Goal: Task Accomplishment & Management: Manage account settings

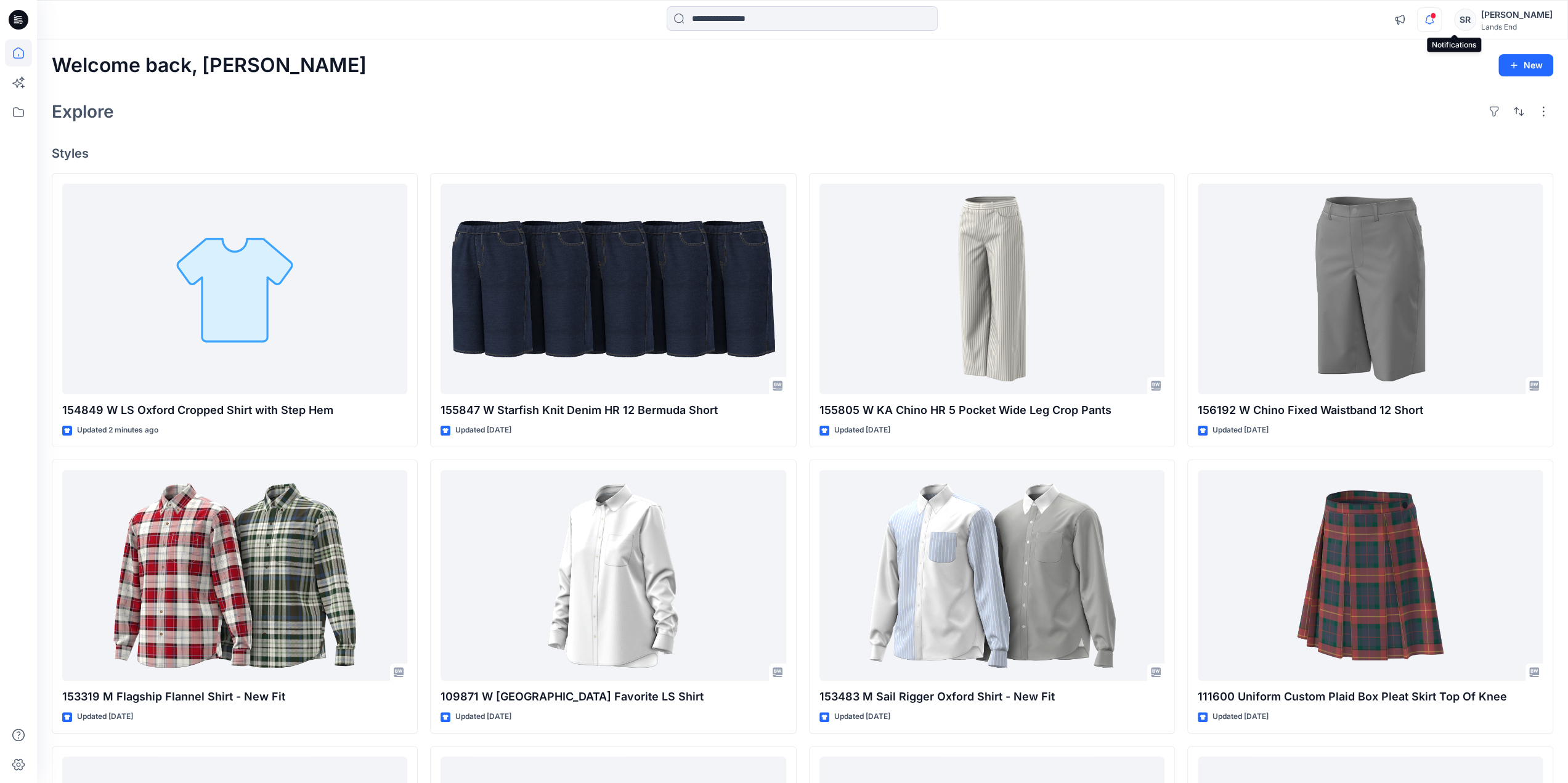
click at [1441, 25] on icon "button" at bounding box center [1429, 19] width 23 height 25
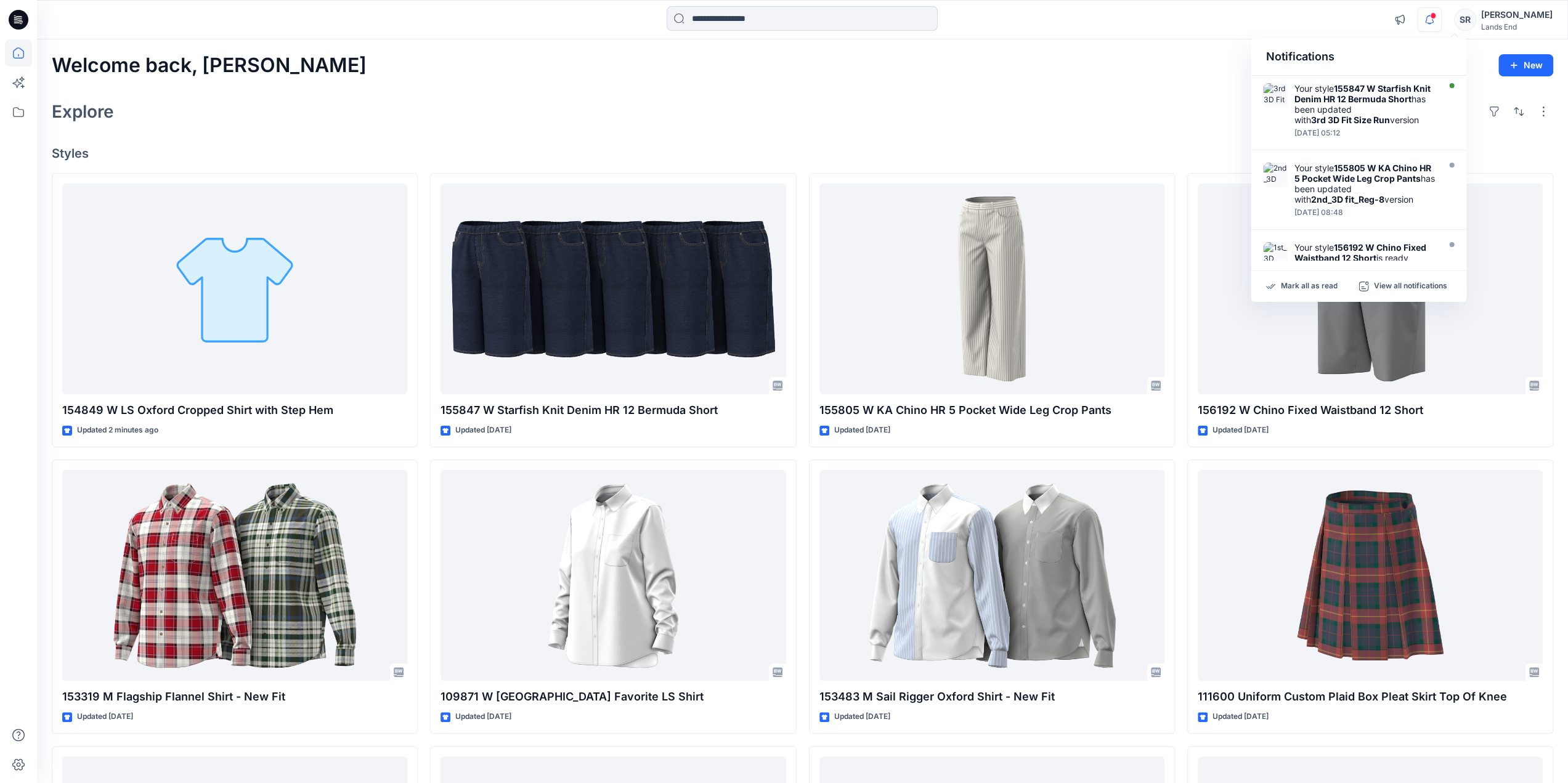
click at [1441, 25] on icon "button" at bounding box center [1429, 19] width 23 height 25
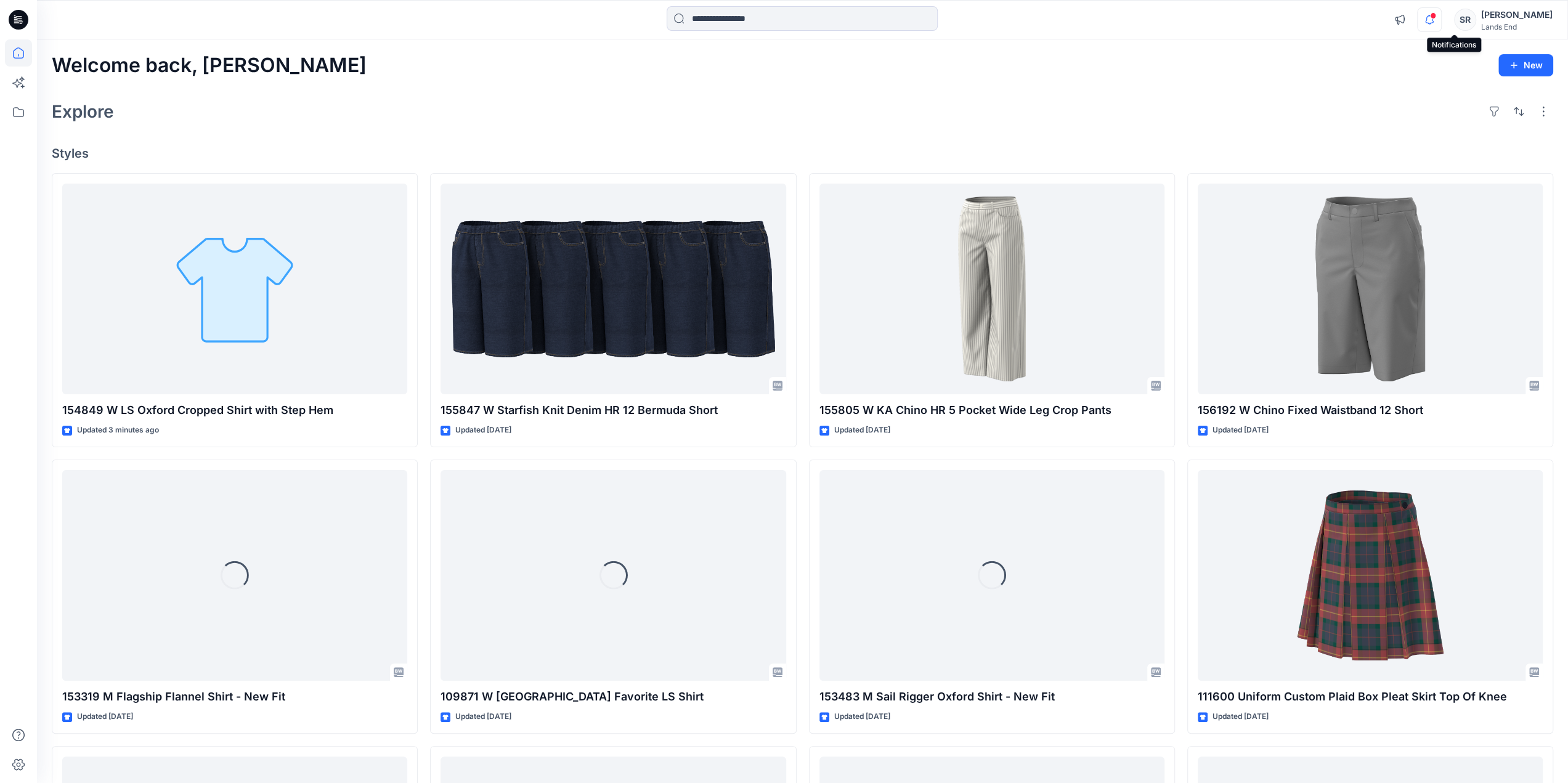
click at [1441, 22] on icon "button" at bounding box center [1429, 19] width 23 height 25
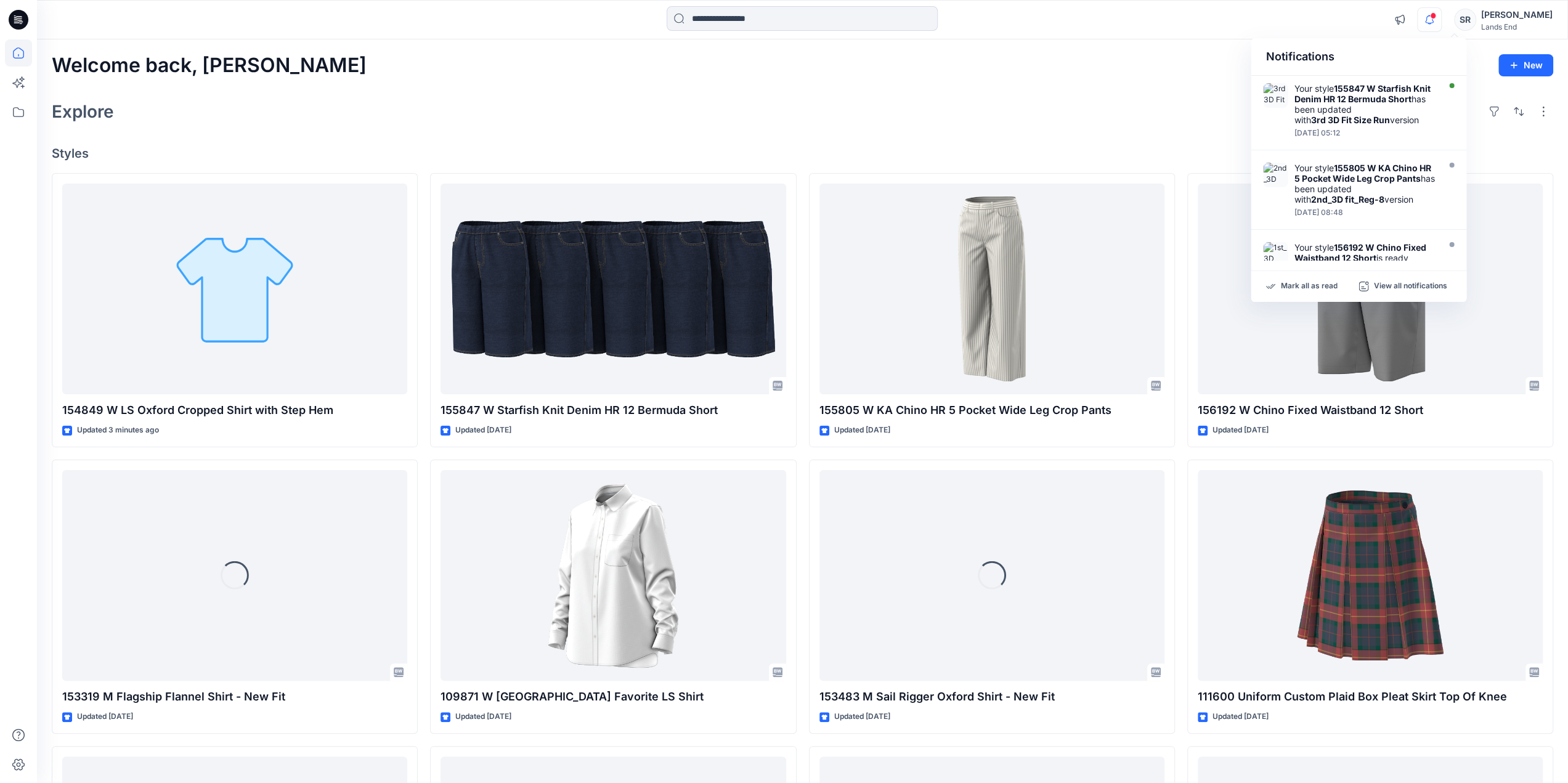
click at [1441, 22] on icon "button" at bounding box center [1429, 19] width 23 height 25
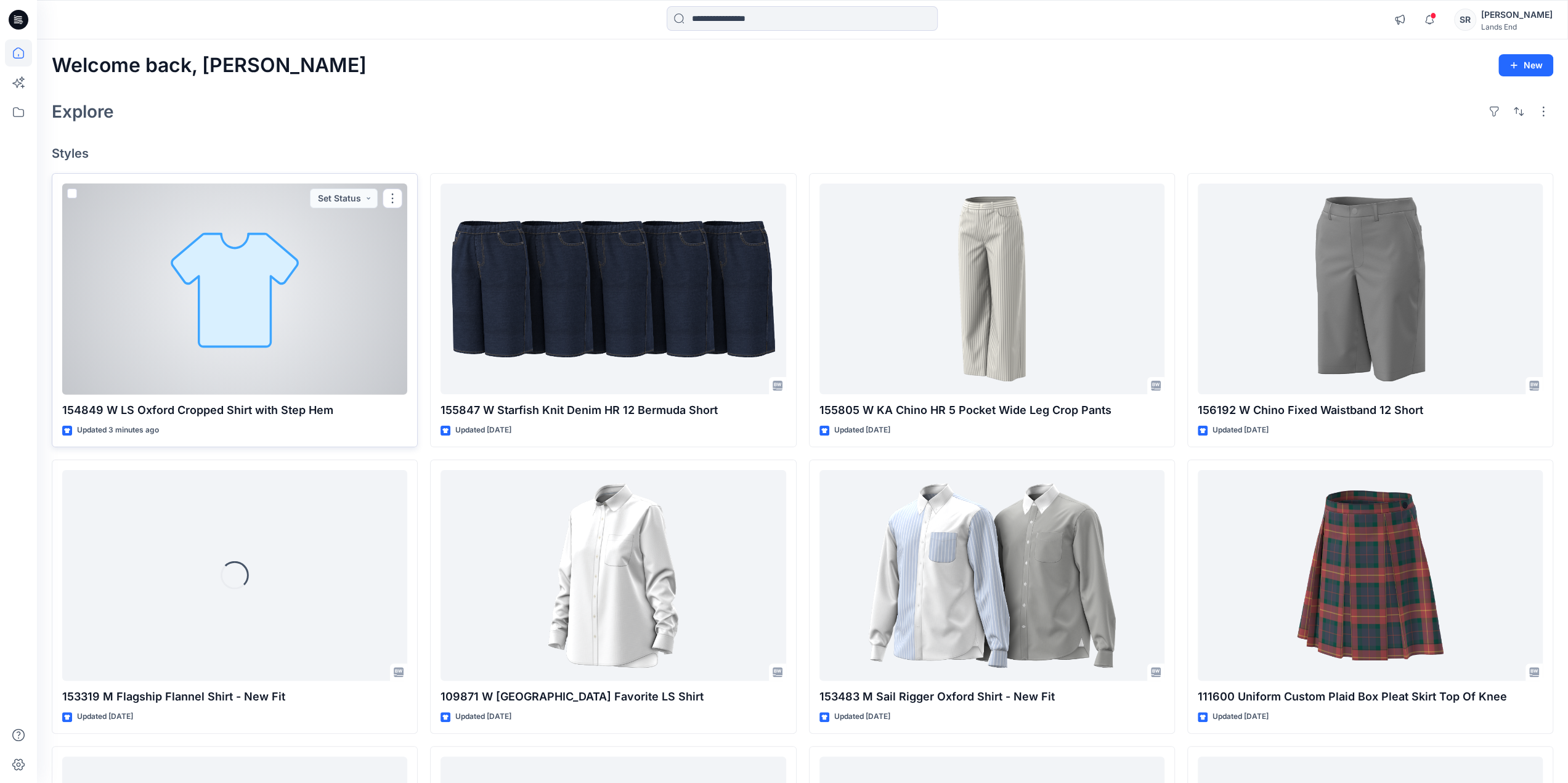
click at [274, 322] on div at bounding box center [234, 288] width 345 height 211
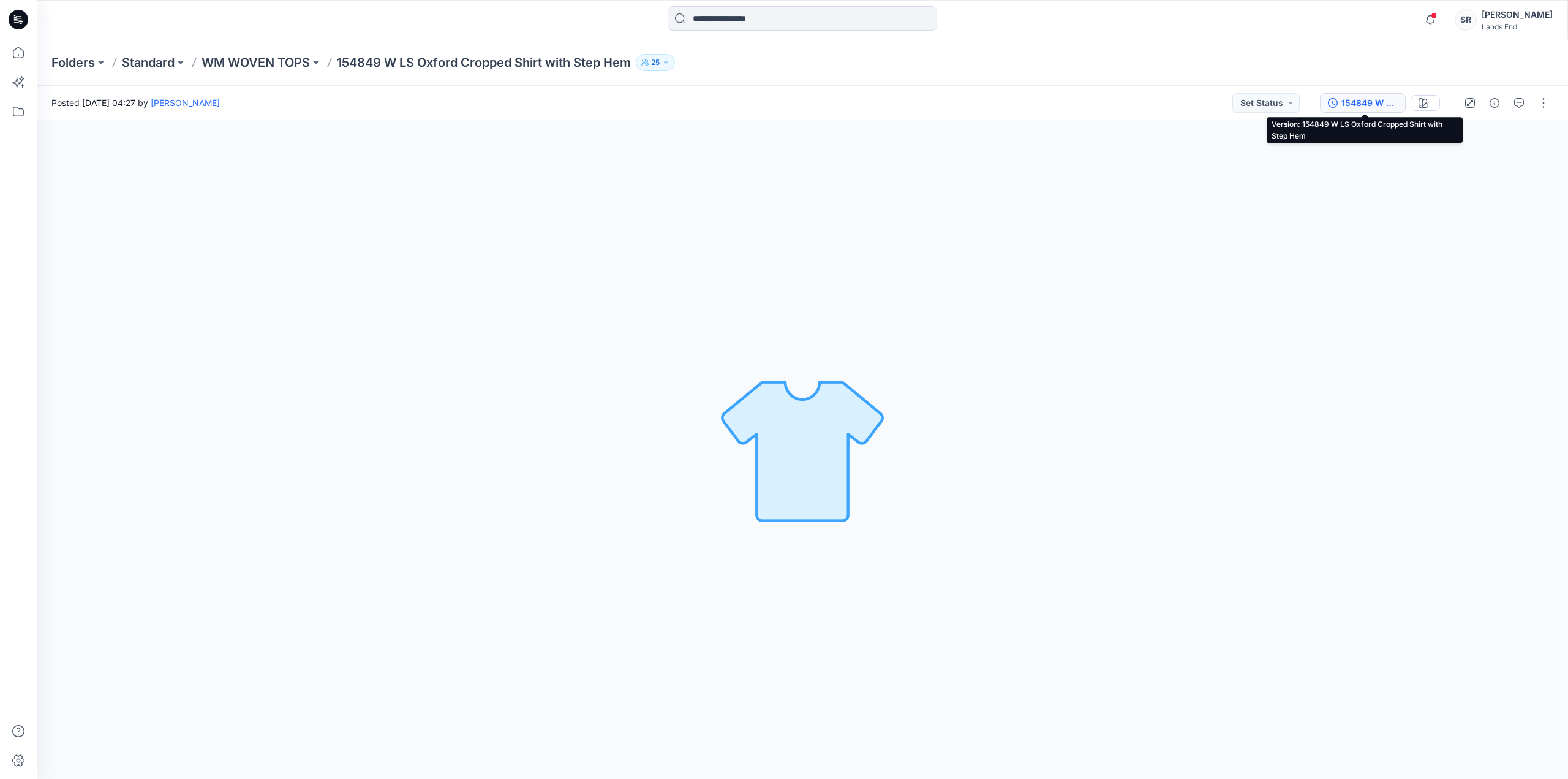
click at [1364, 102] on div "154849 W LS Oxford Cropped Shirt with Step Hem" at bounding box center [1369, 102] width 56 height 13
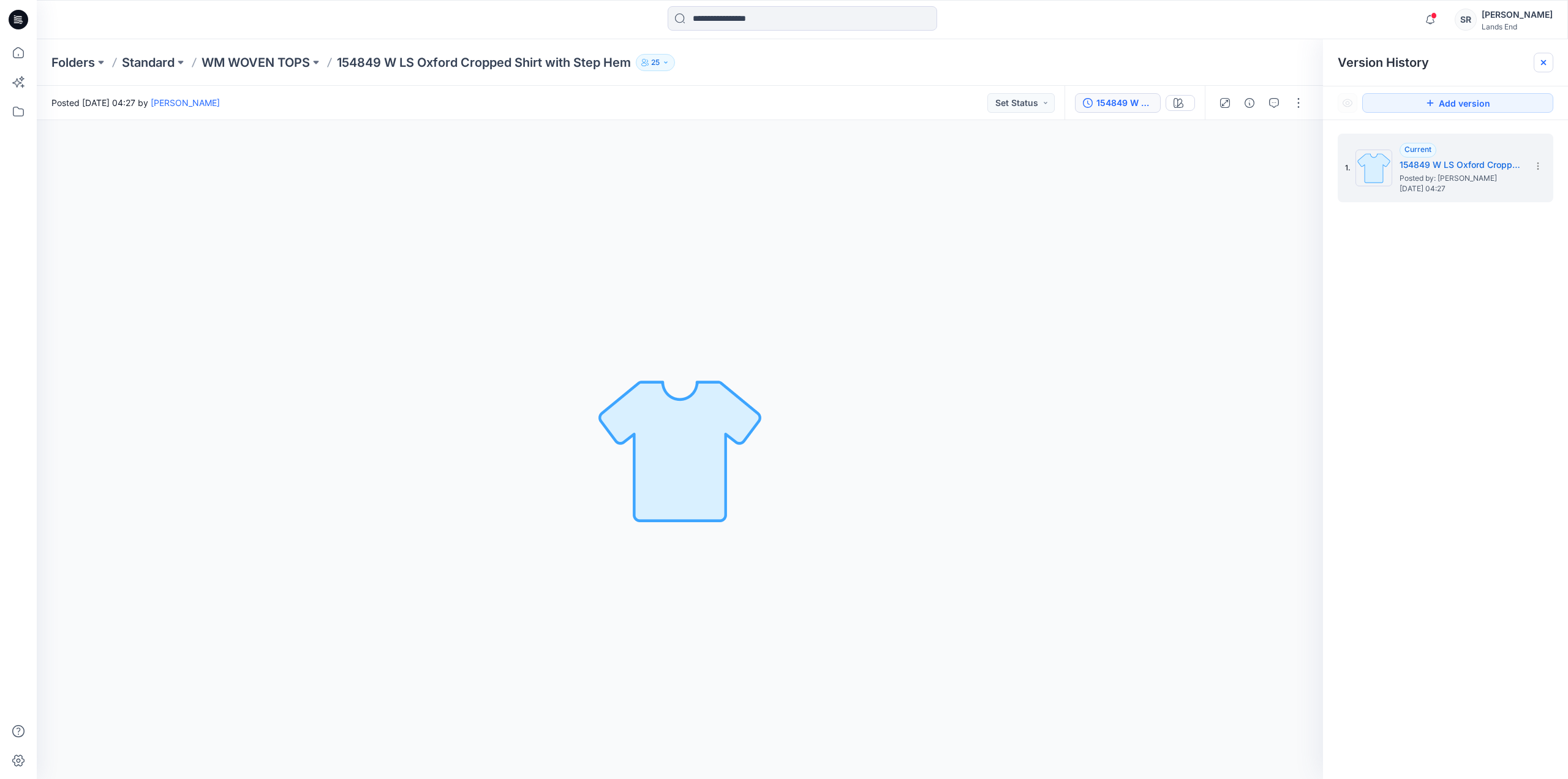
click at [1549, 59] on div at bounding box center [1543, 62] width 20 height 20
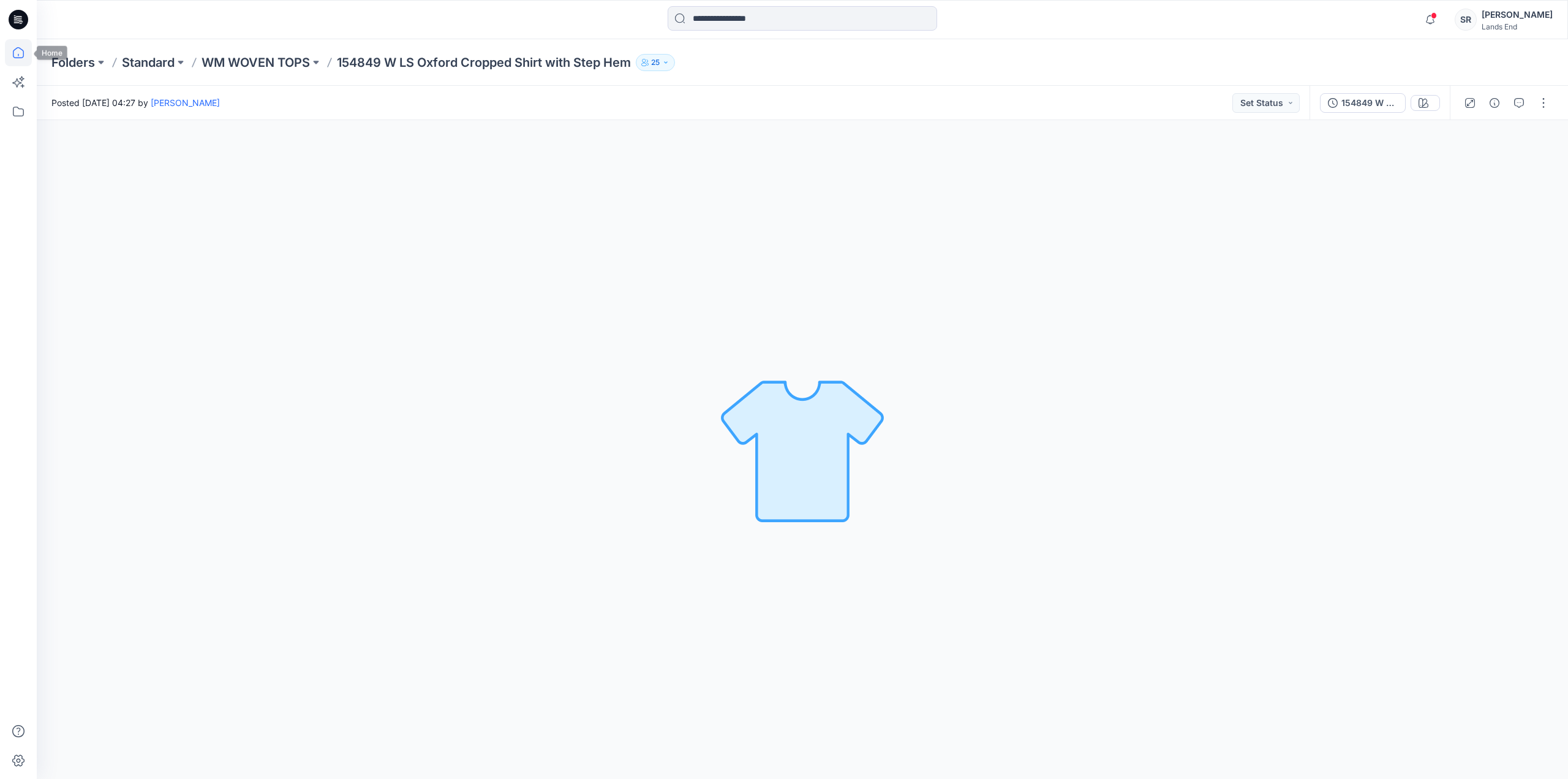
click at [11, 57] on icon at bounding box center [18, 52] width 27 height 27
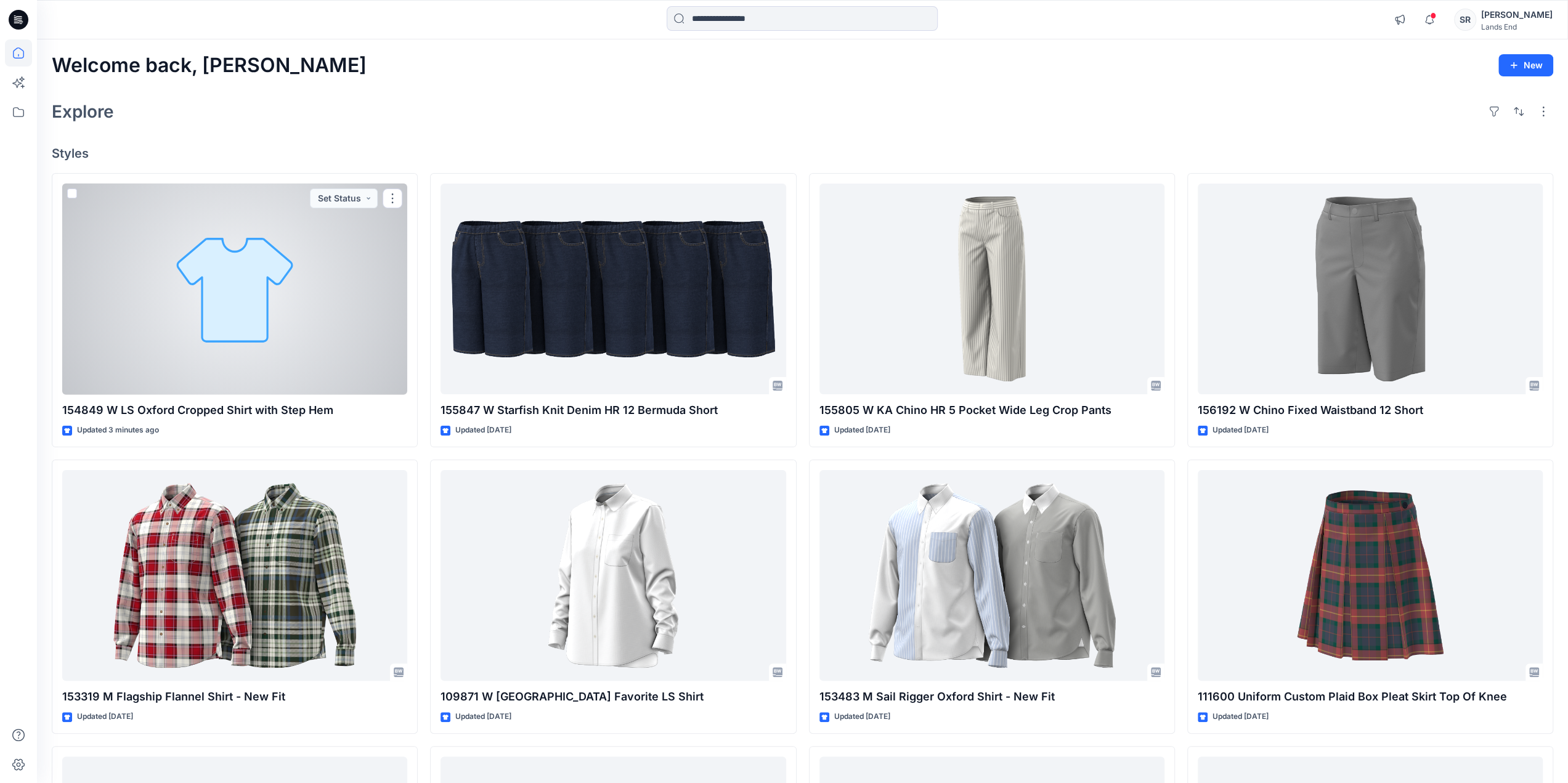
click at [243, 322] on div at bounding box center [234, 288] width 345 height 211
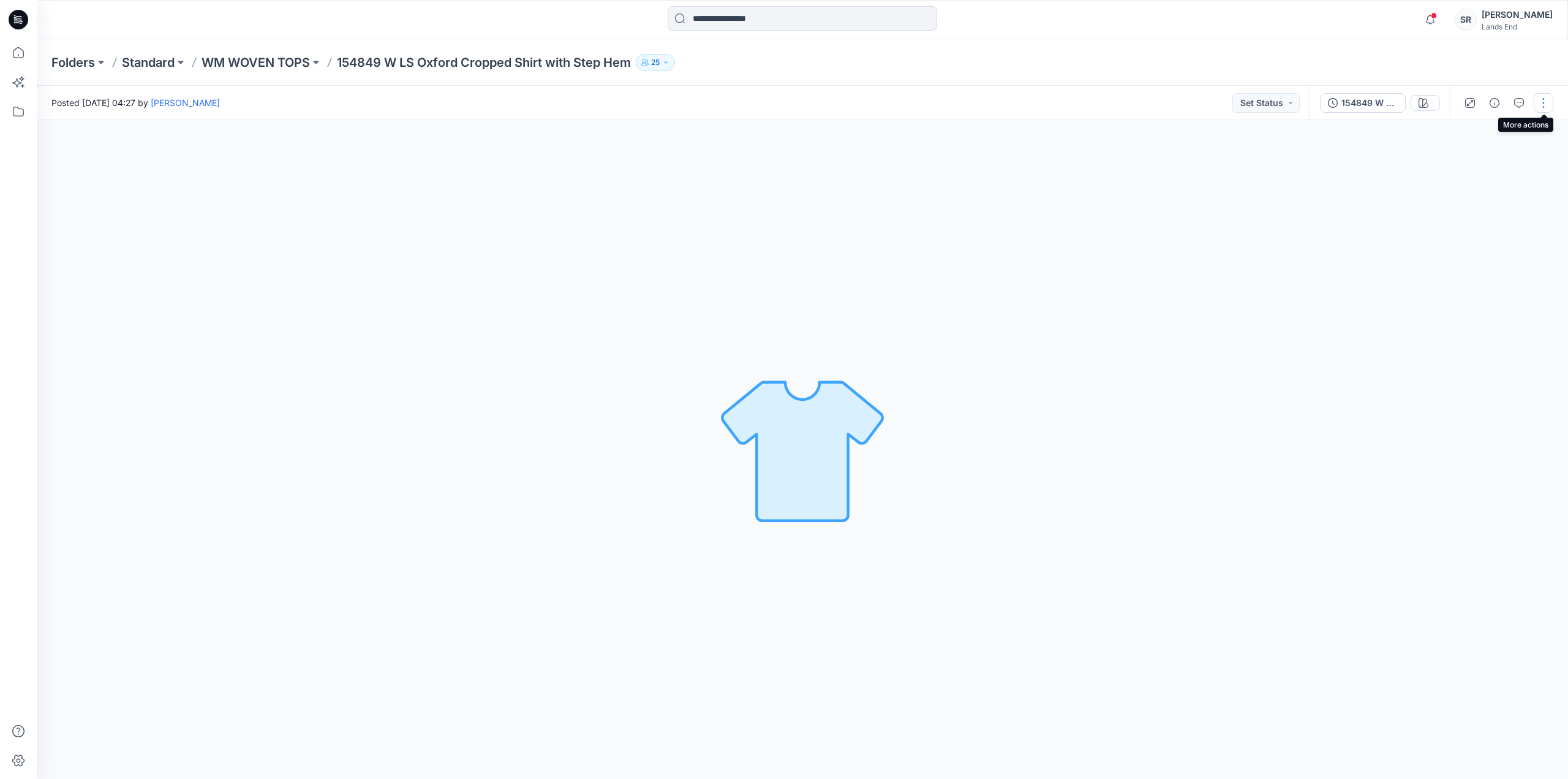
click at [1547, 100] on button "button" at bounding box center [1543, 103] width 20 height 20
click at [1464, 162] on p "Edit" at bounding box center [1465, 166] width 15 height 13
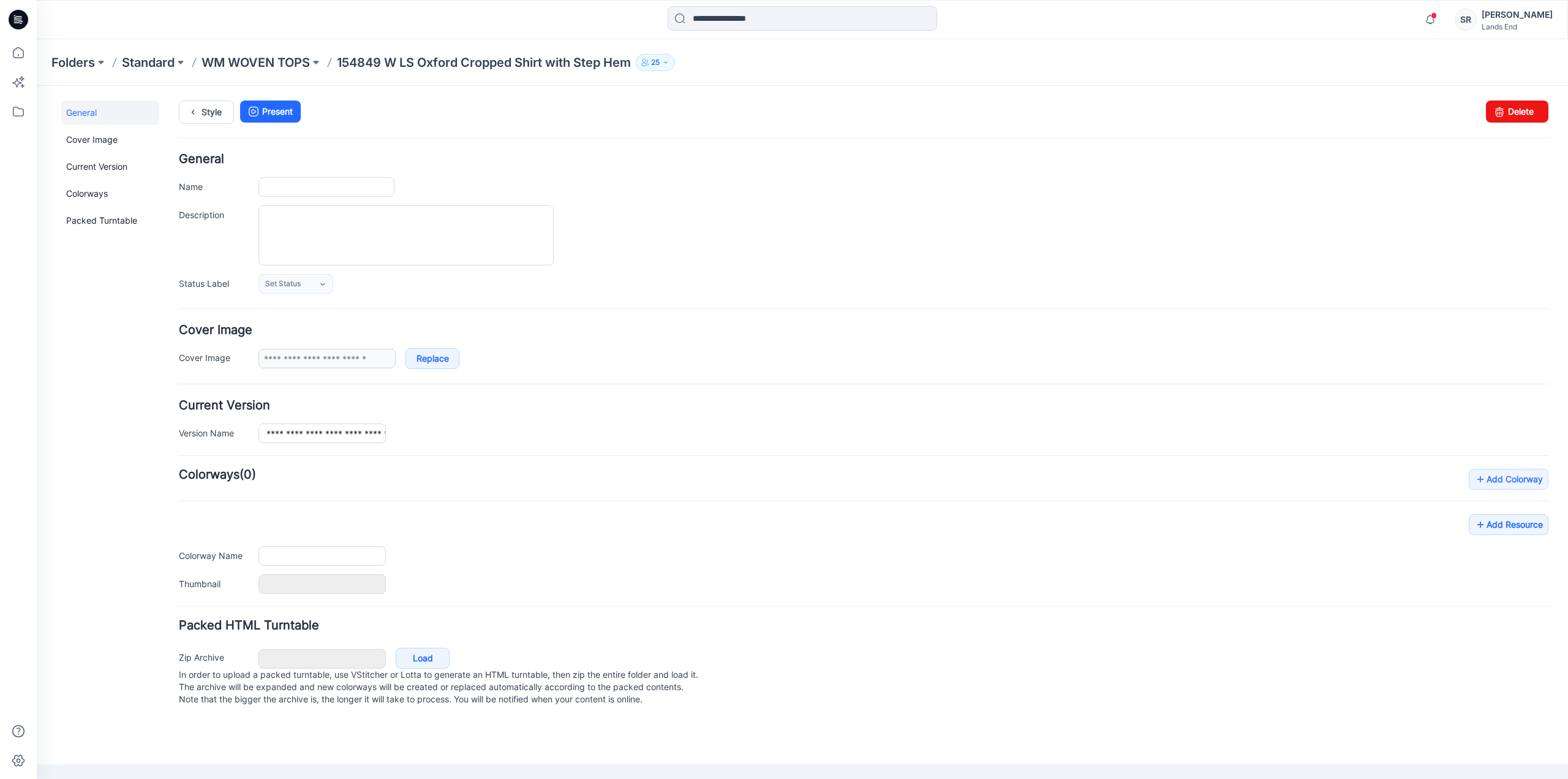
type input "**********"
click at [1502, 112] on icon at bounding box center [1500, 112] width 17 height 22
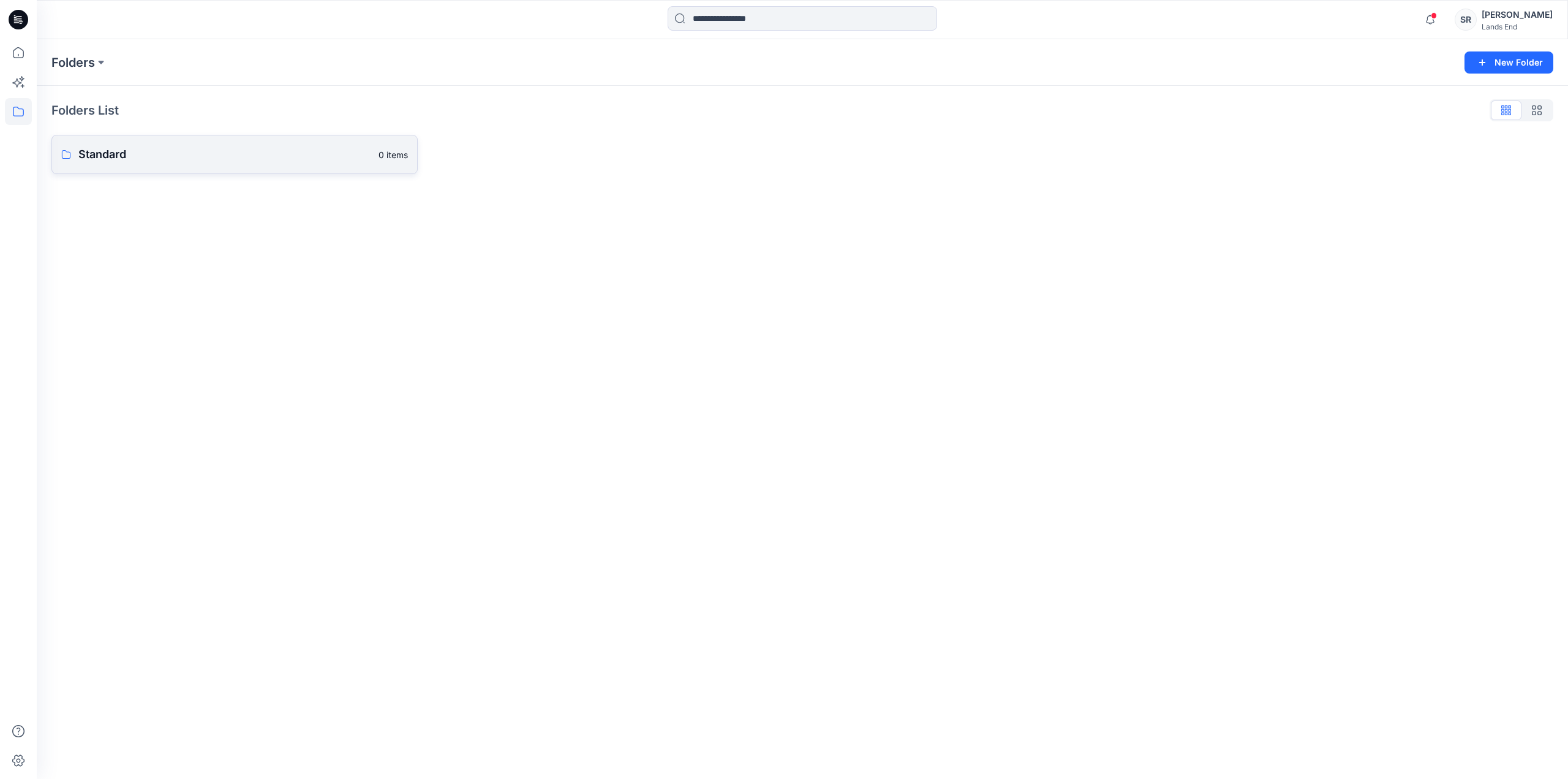
click at [99, 158] on p "Standard" at bounding box center [225, 155] width 293 height 17
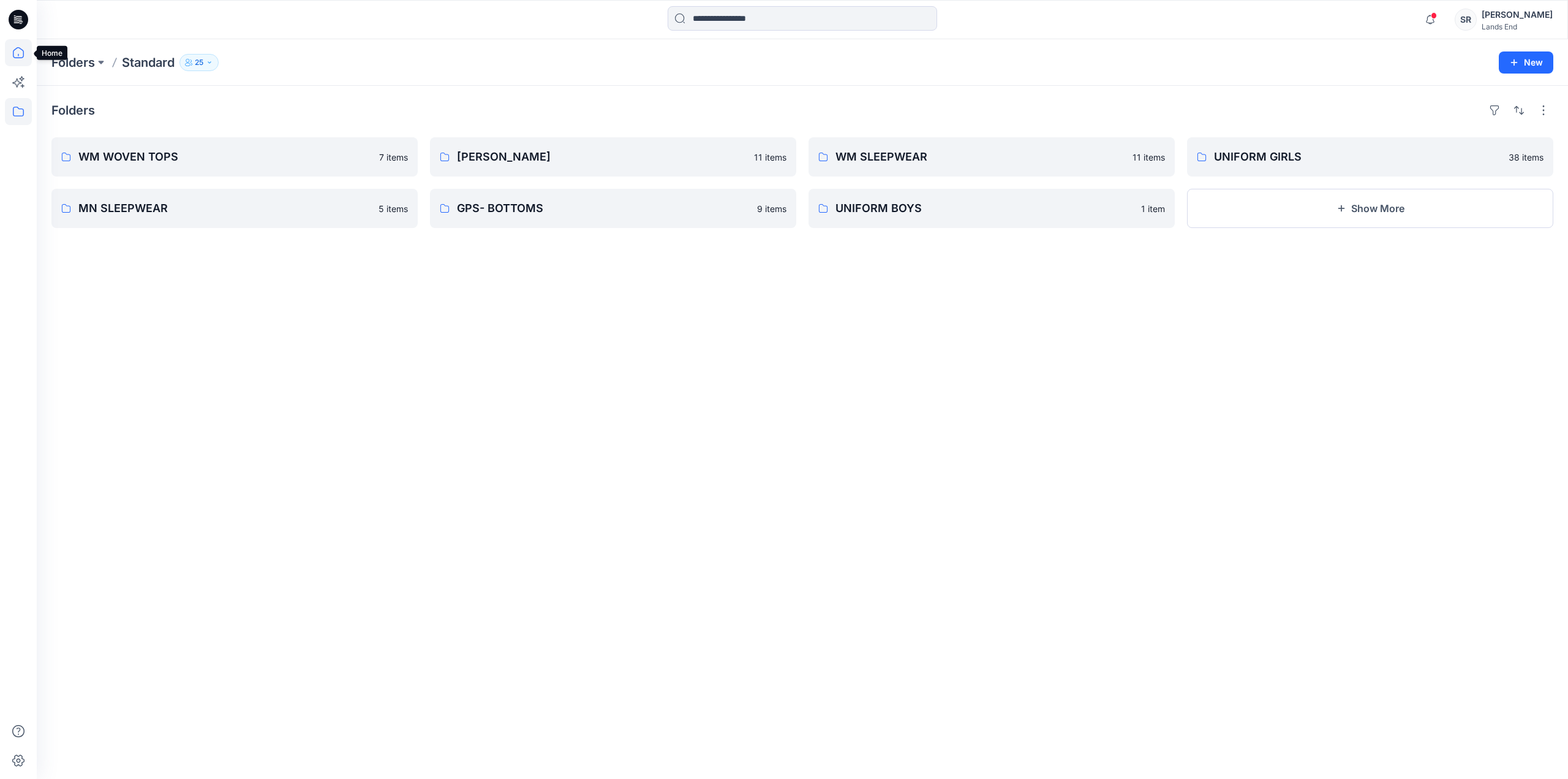
click at [22, 56] on icon at bounding box center [18, 52] width 27 height 27
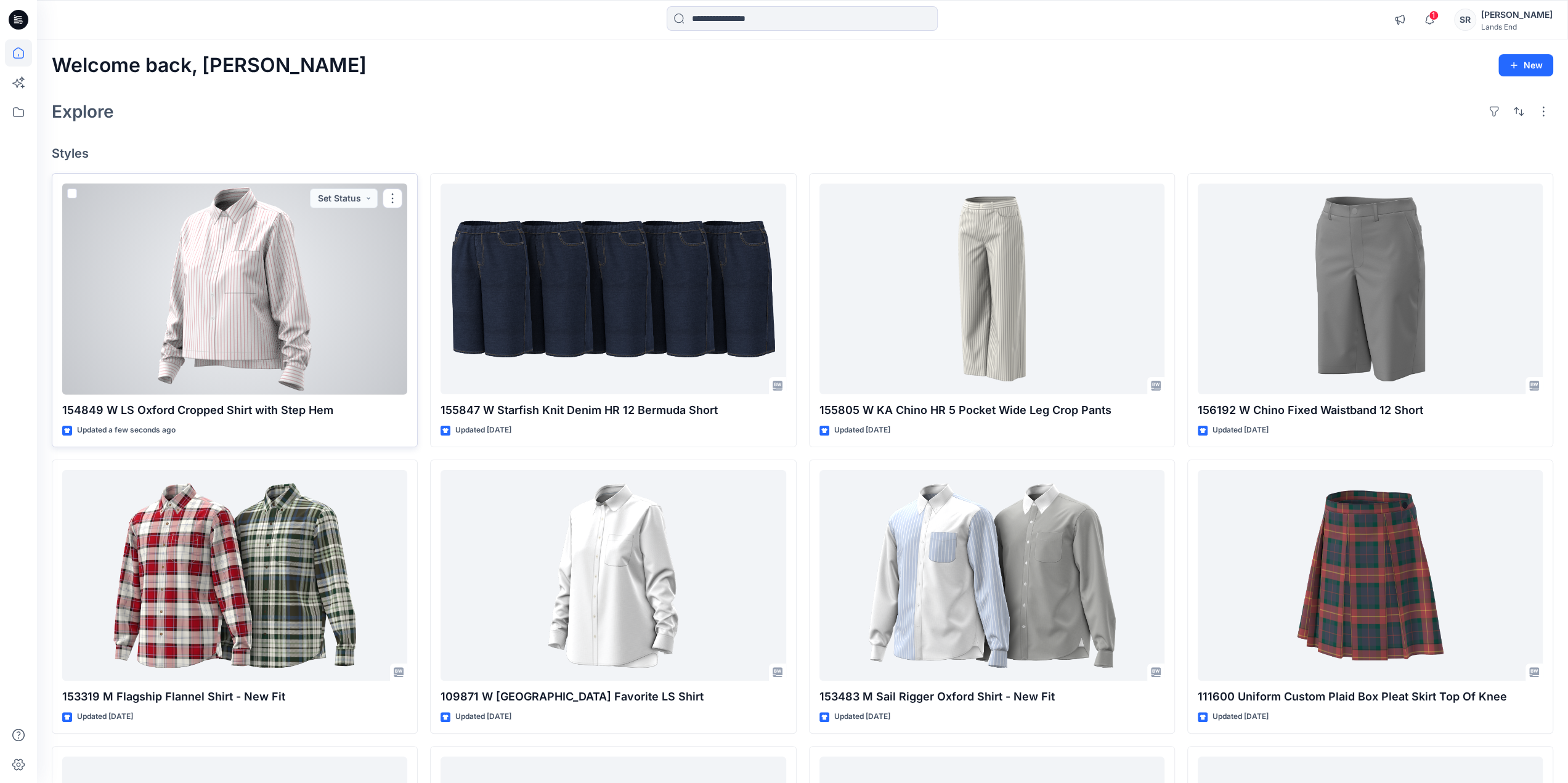
click at [258, 304] on div at bounding box center [234, 288] width 345 height 211
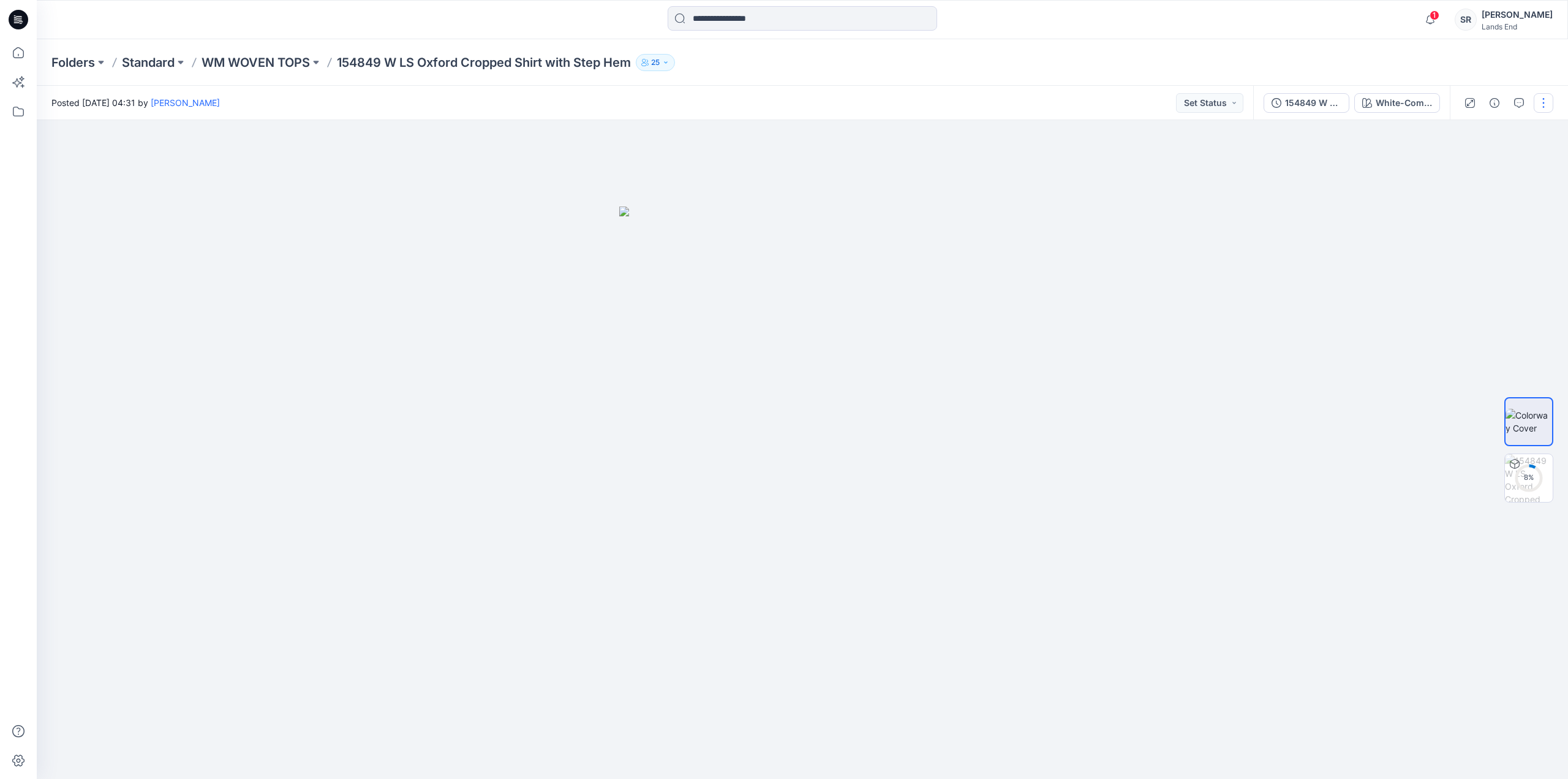
click at [1551, 102] on button "button" at bounding box center [1543, 103] width 20 height 20
click at [1451, 175] on button "Edit" at bounding box center [1492, 166] width 113 height 23
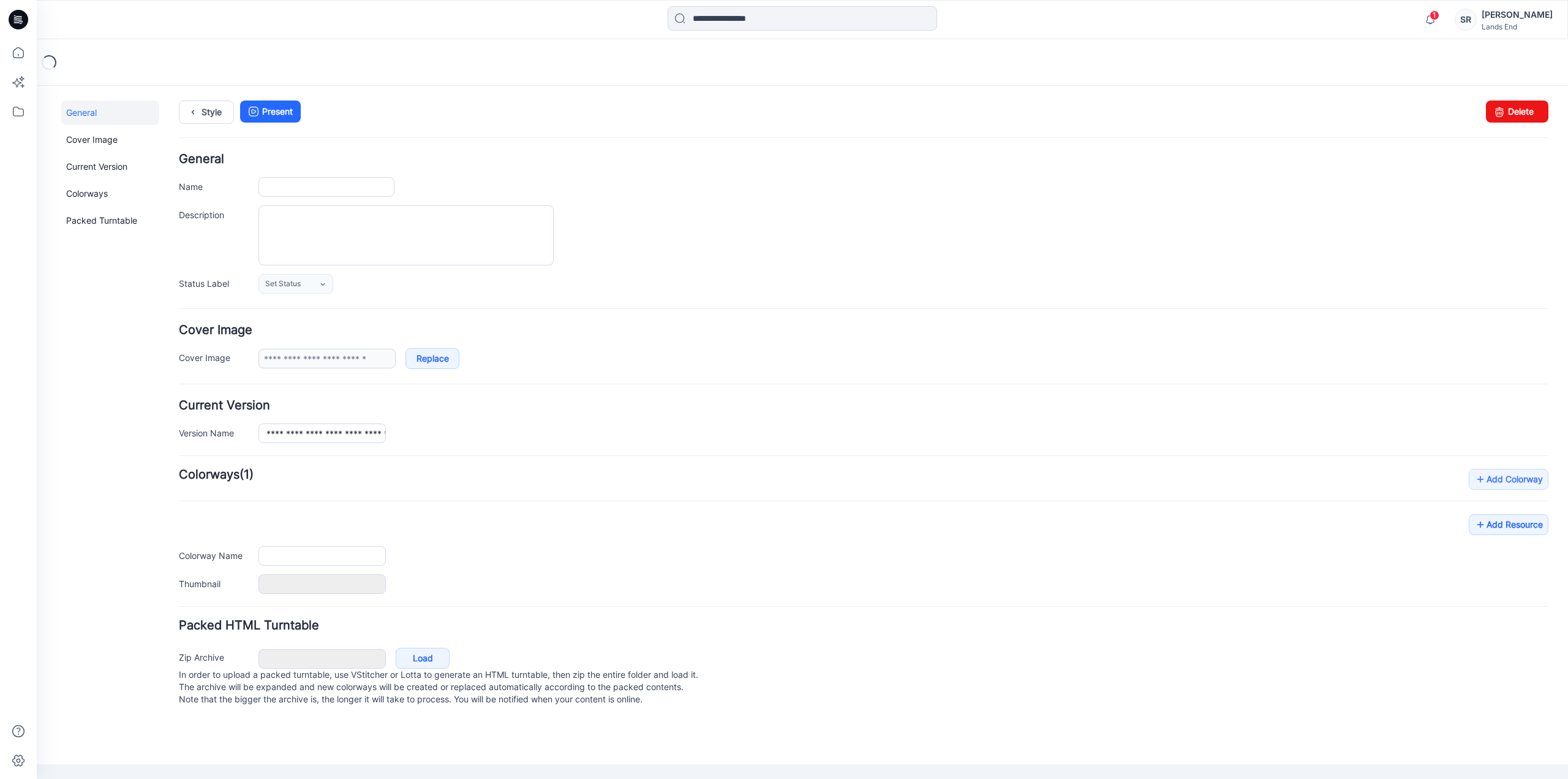
type input "**********"
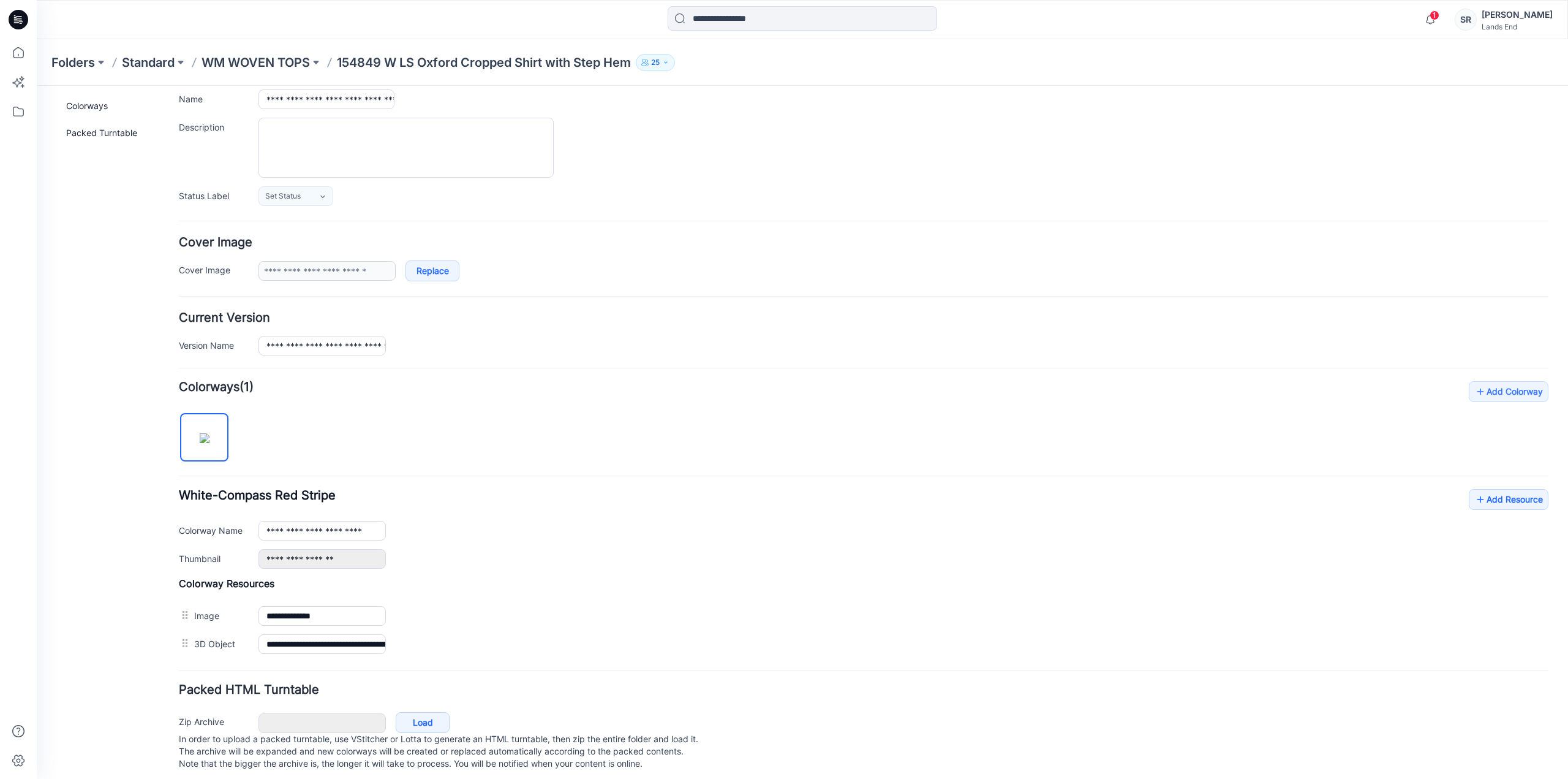
scroll to position [103, 0]
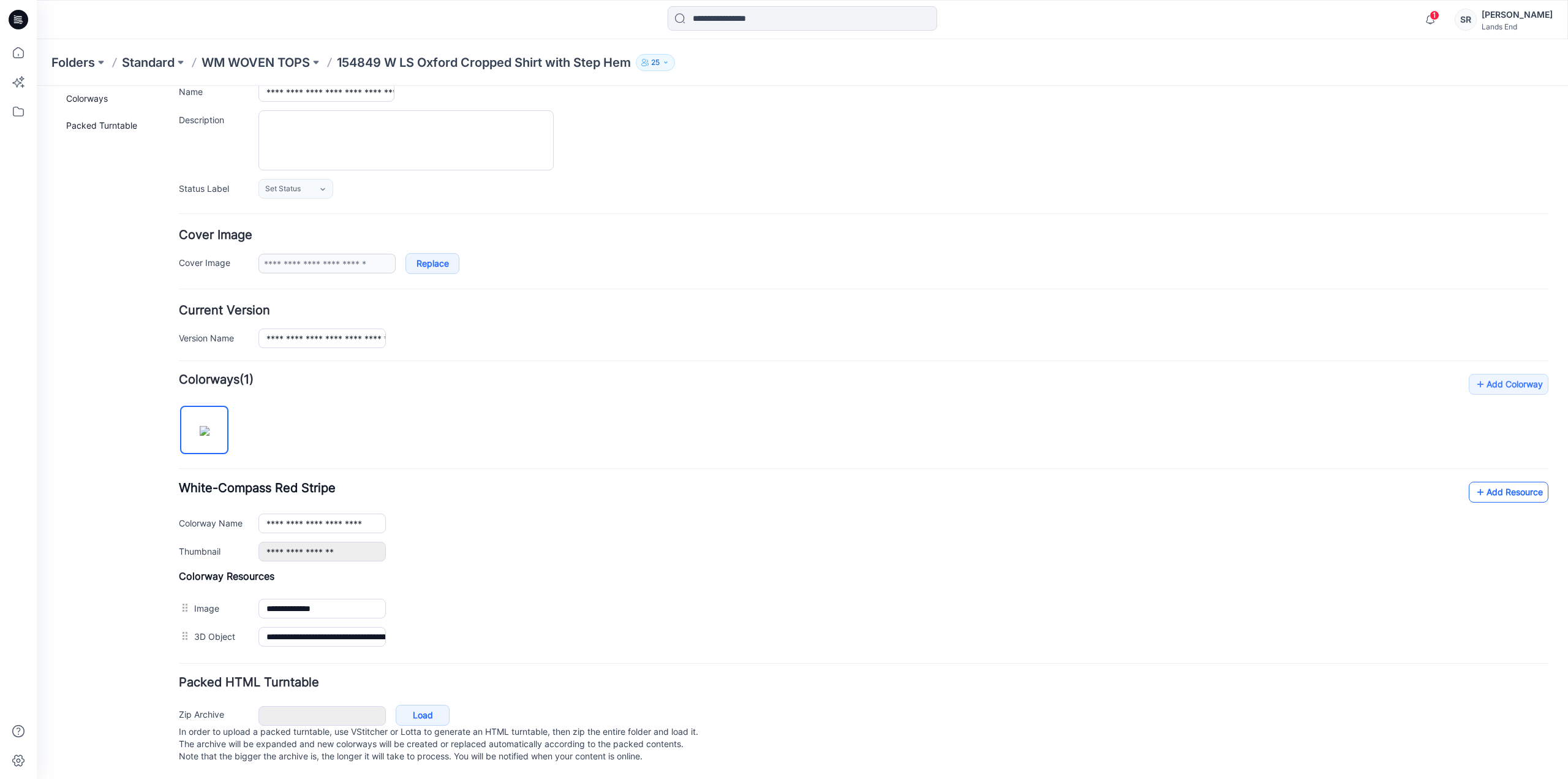
click at [1478, 483] on link "Add Resource" at bounding box center [1509, 492] width 80 height 21
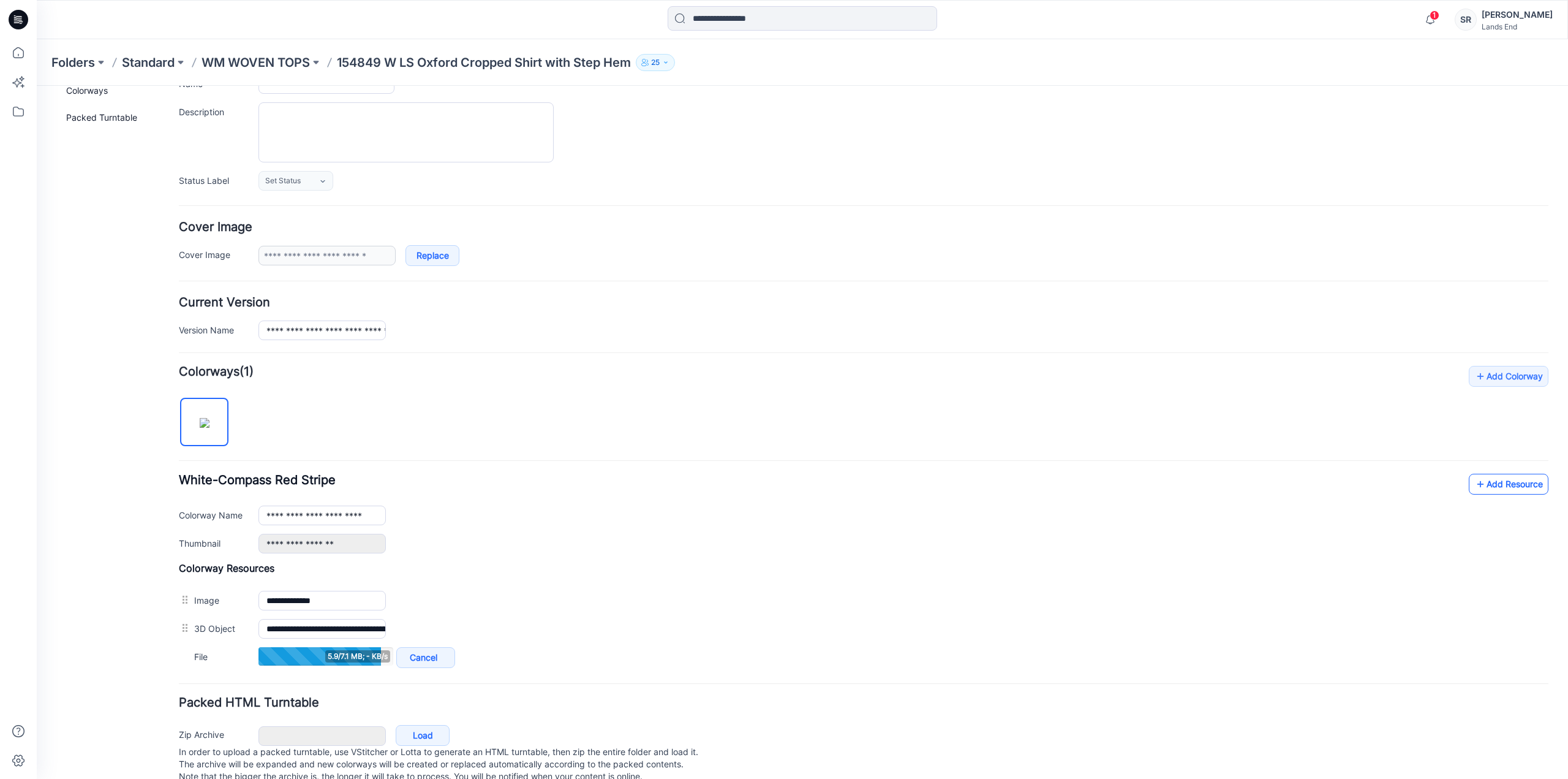
click at [1483, 483] on link "Add Resource" at bounding box center [1509, 484] width 80 height 21
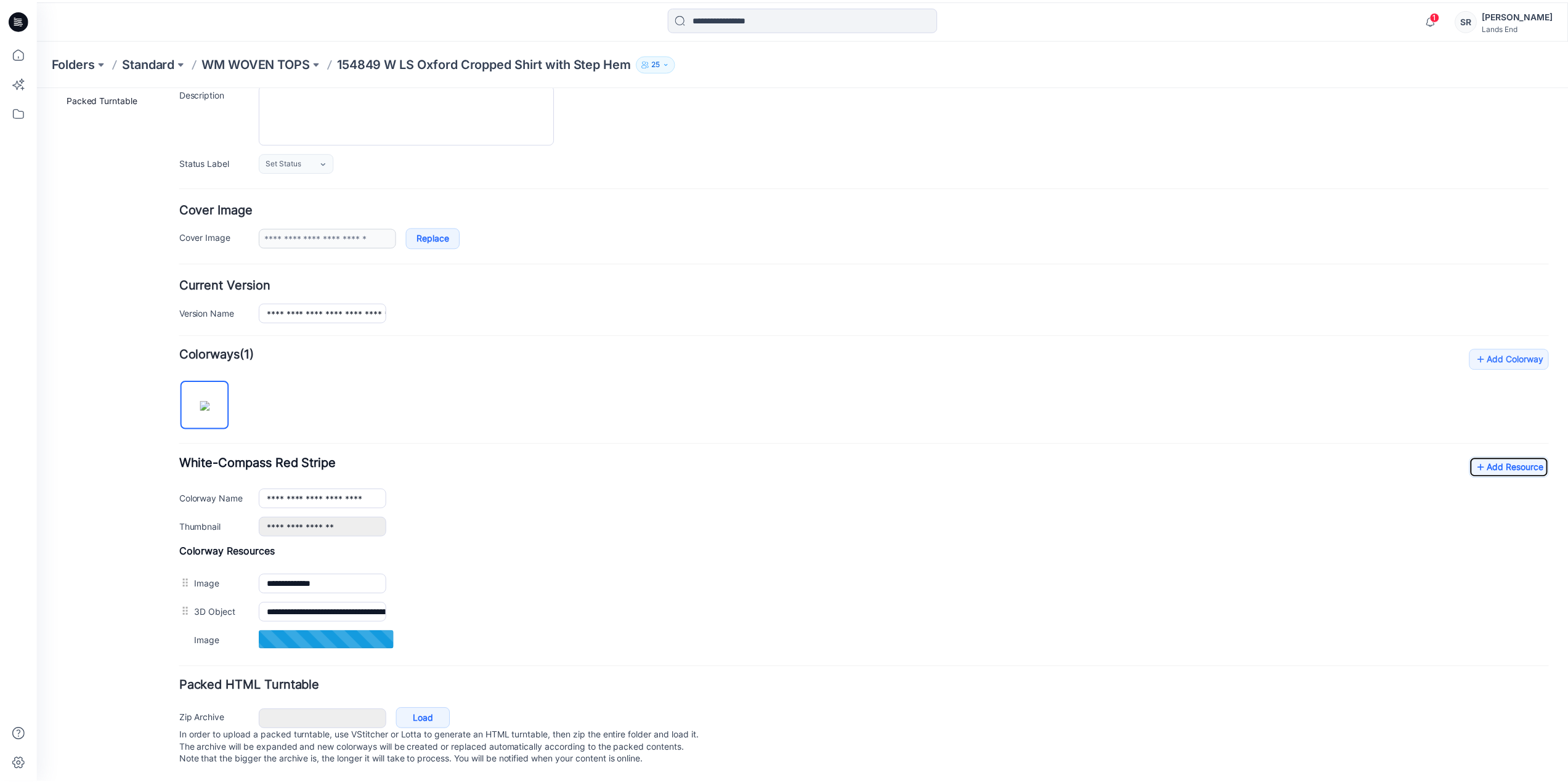
scroll to position [131, 0]
click at [1509, 456] on link "Add Resource" at bounding box center [1517, 467] width 80 height 21
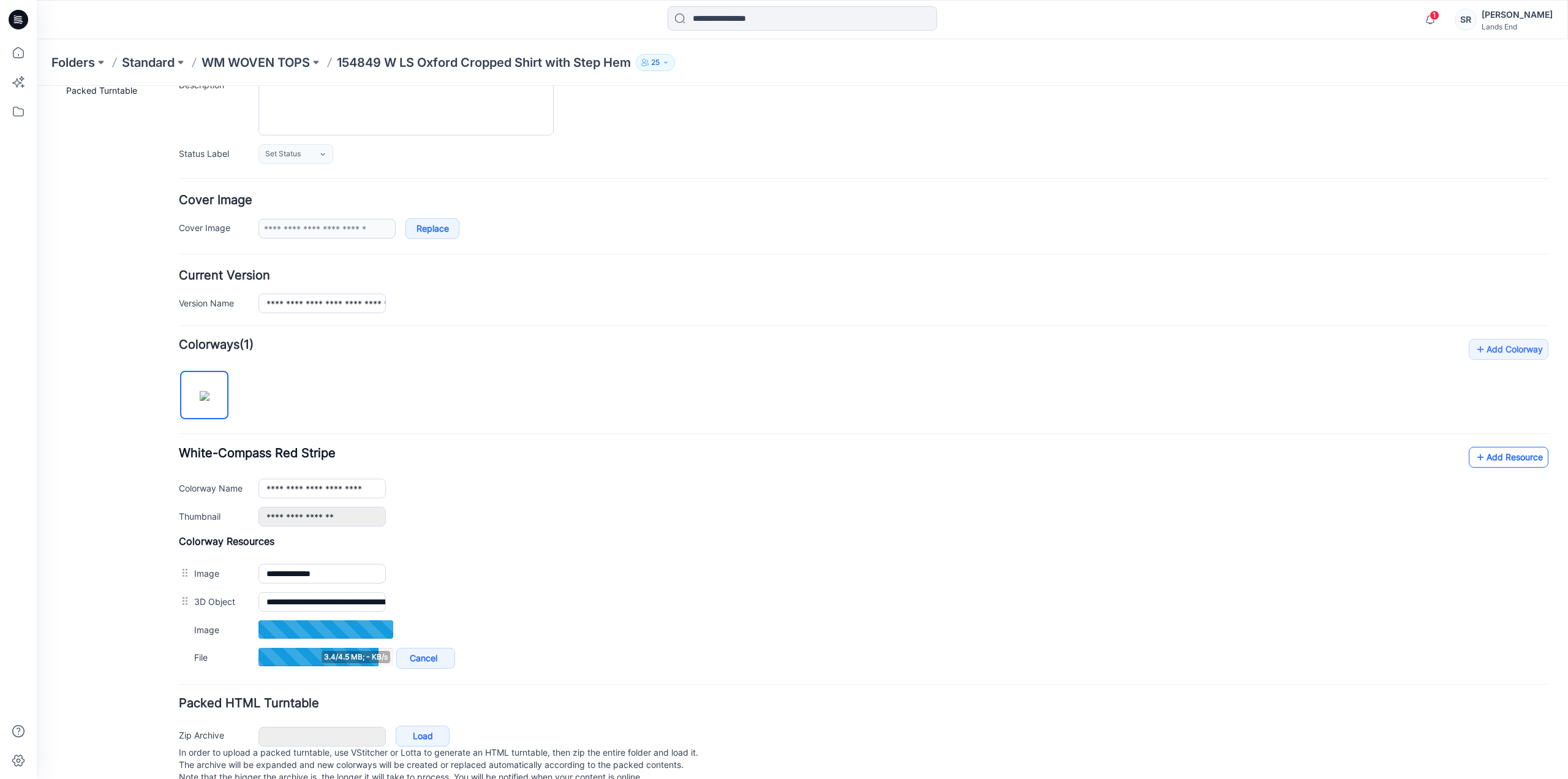
click at [1495, 451] on link "Add Resource" at bounding box center [1509, 457] width 80 height 21
click at [1478, 463] on link "Add Resource" at bounding box center [1509, 457] width 80 height 21
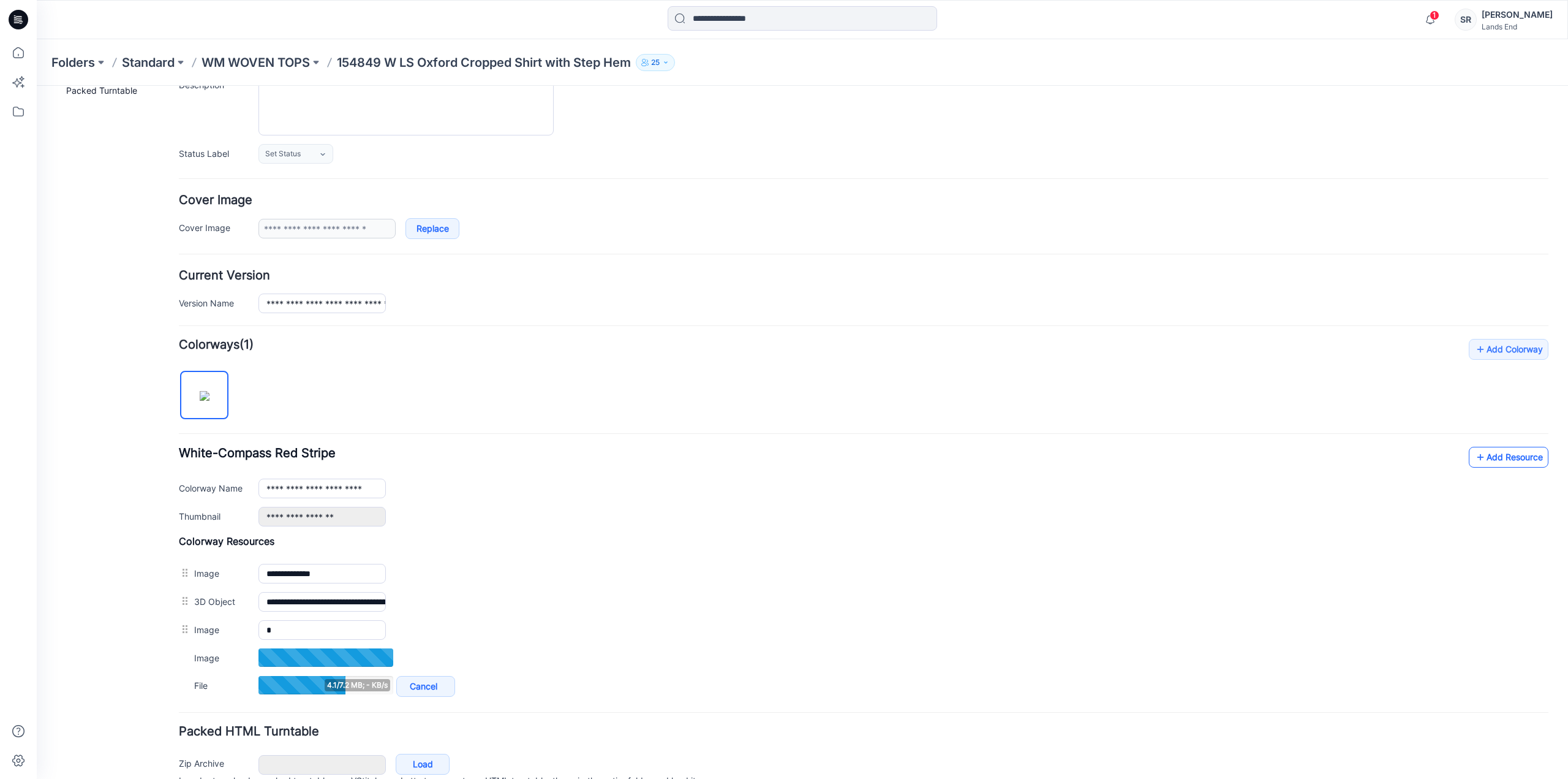
click at [1502, 456] on link "Add Resource" at bounding box center [1509, 457] width 80 height 21
click at [1513, 456] on link "Add Resource" at bounding box center [1509, 457] width 80 height 21
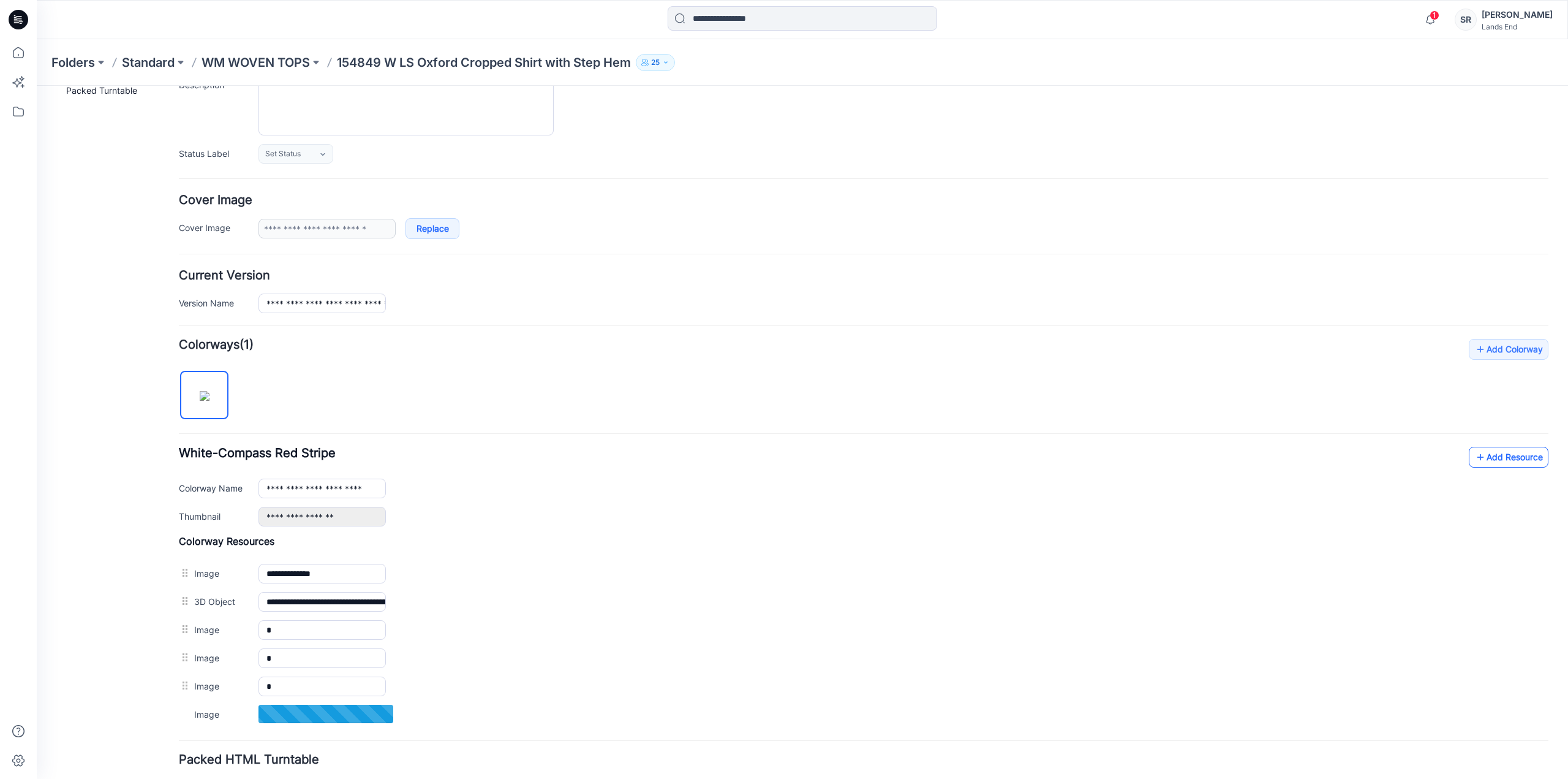
click at [1493, 458] on link "Add Resource" at bounding box center [1509, 457] width 80 height 21
click at [1506, 462] on link "Add Resource" at bounding box center [1509, 457] width 80 height 21
drag, startPoint x: 15, startPoint y: 59, endPoint x: 22, endPoint y: 62, distance: 7.6
click at [15, 59] on icon at bounding box center [18, 52] width 27 height 27
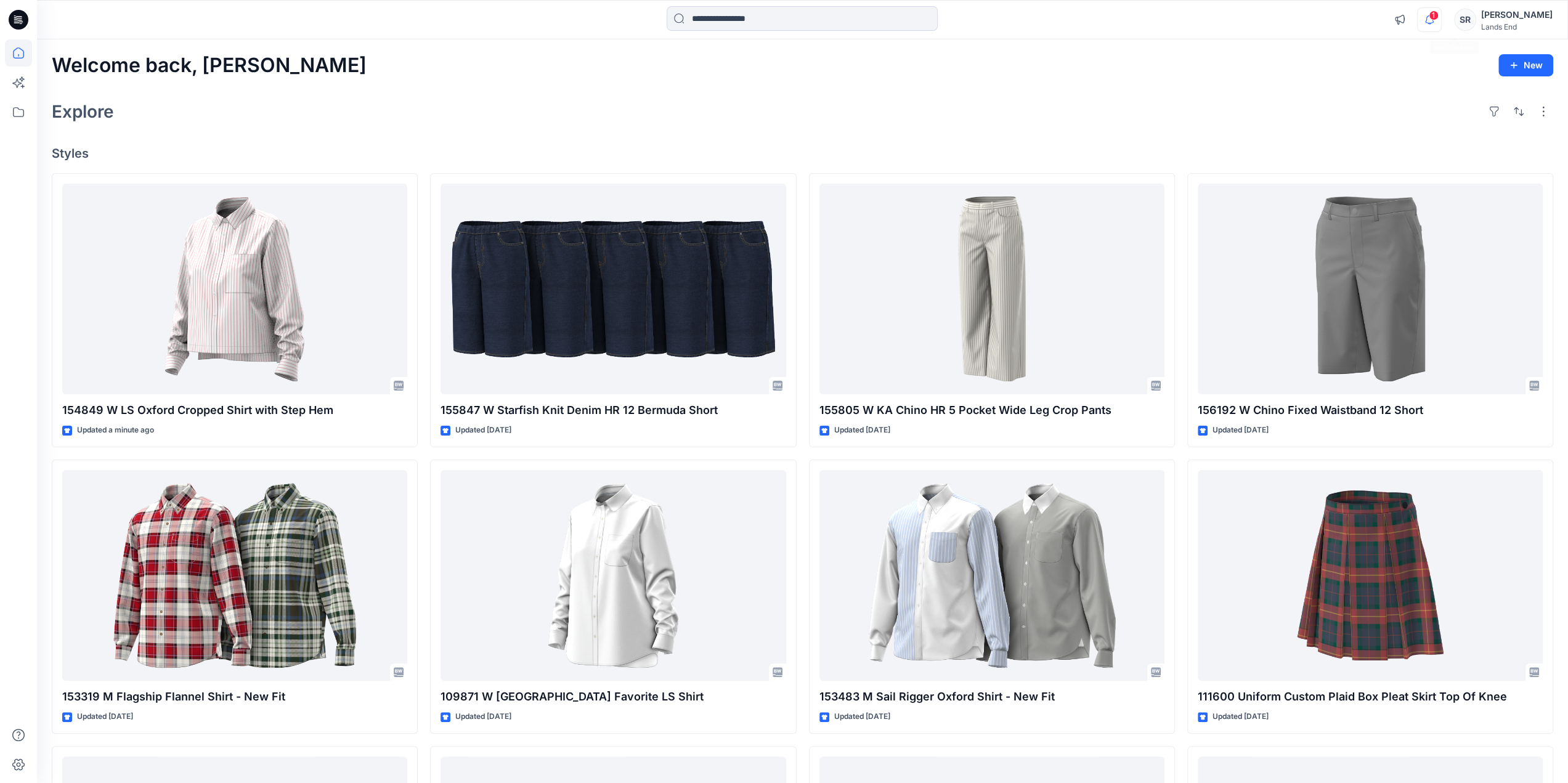
click at [1441, 22] on icon "button" at bounding box center [1429, 19] width 23 height 25
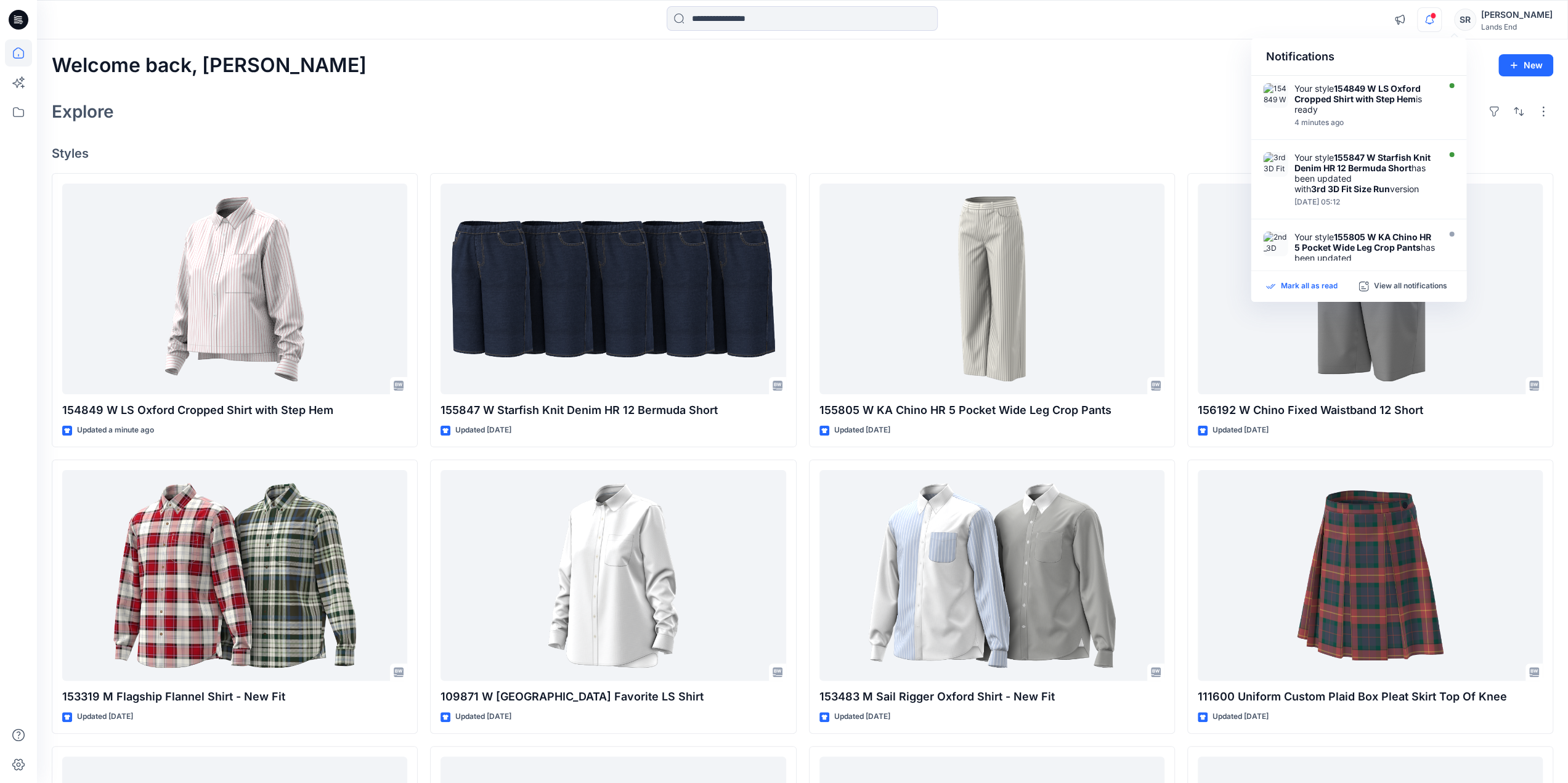
click at [1318, 290] on p "Mark all as read" at bounding box center [1308, 287] width 57 height 11
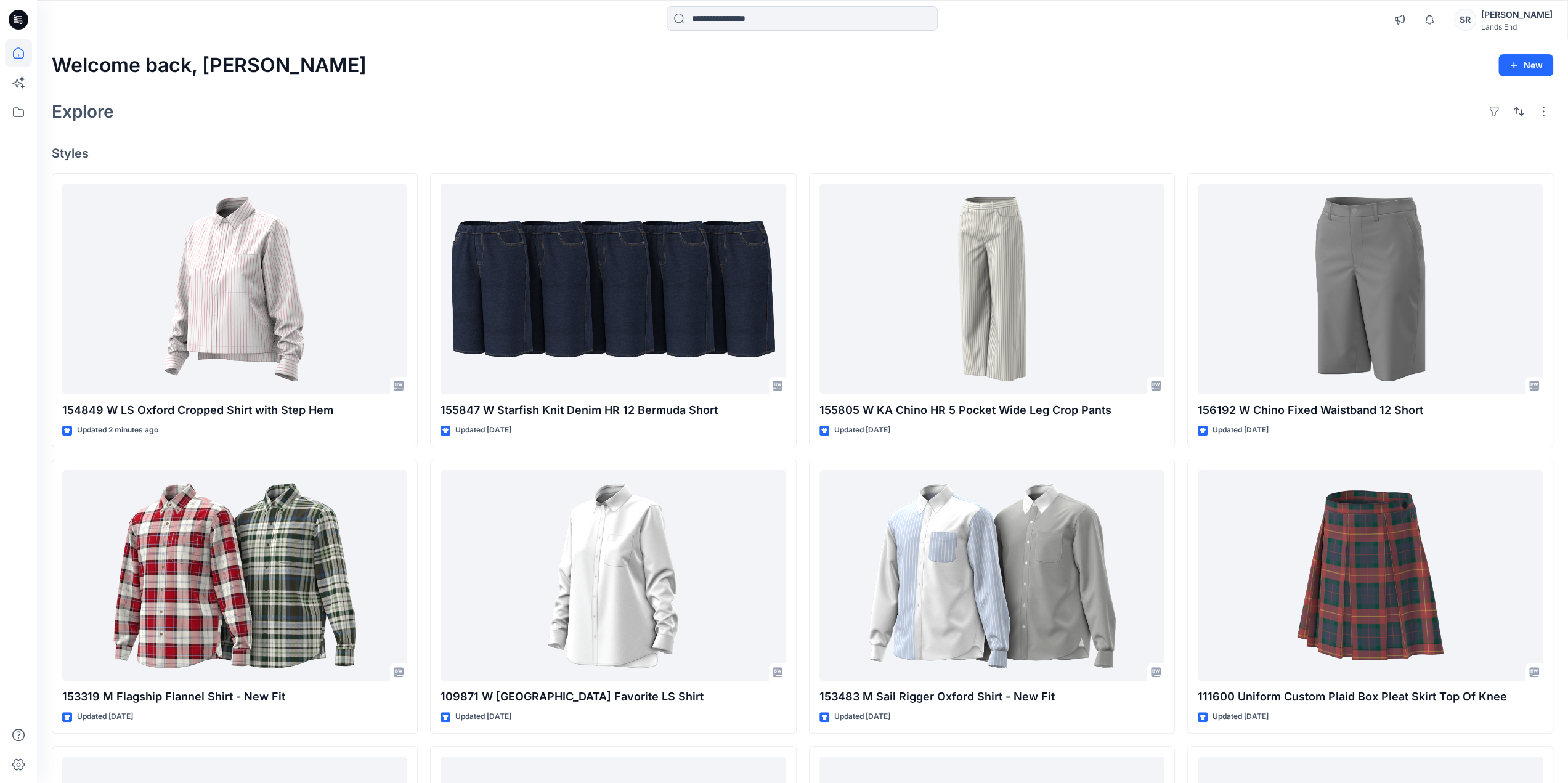
click at [1050, 110] on div "Explore" at bounding box center [802, 111] width 1501 height 29
